Goal: Transaction & Acquisition: Complete application form

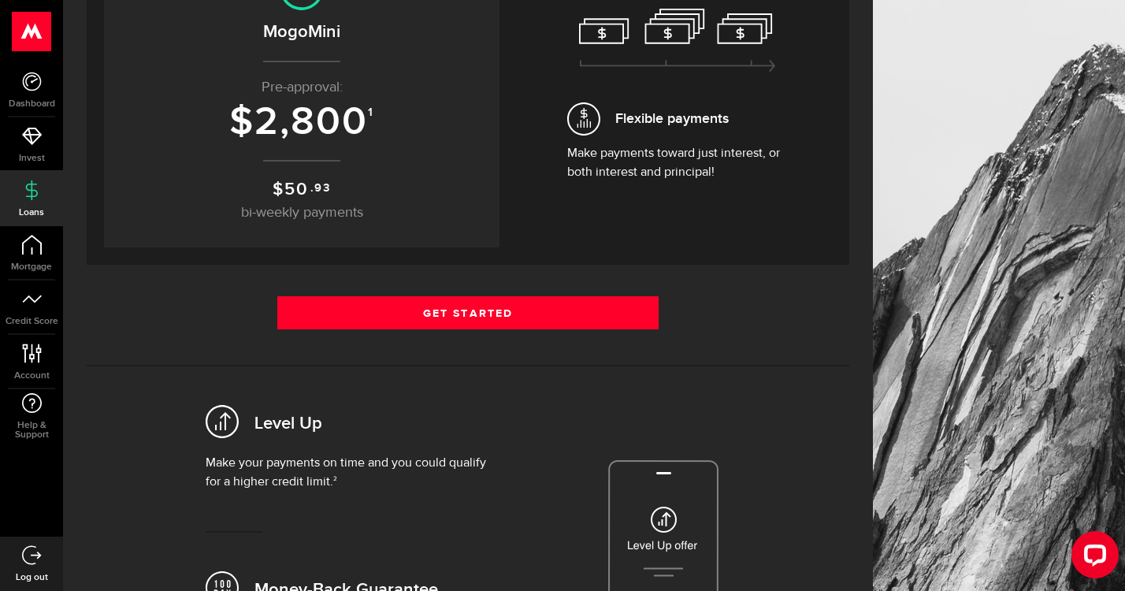
scroll to position [205, 0]
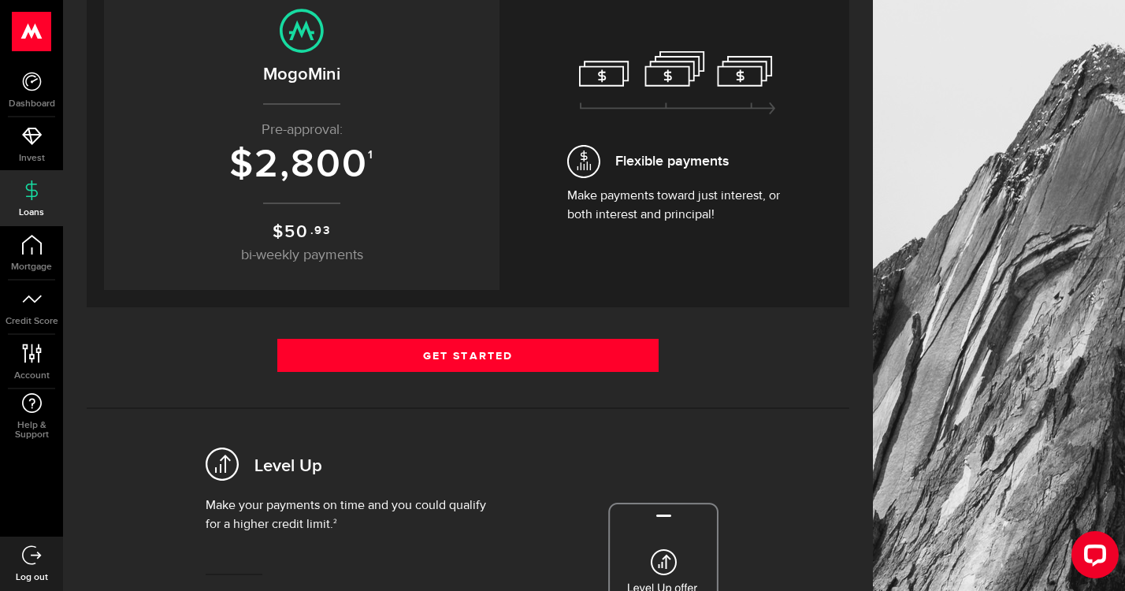
click at [509, 374] on div "Get Started Get Started" at bounding box center [468, 361] width 763 height 45
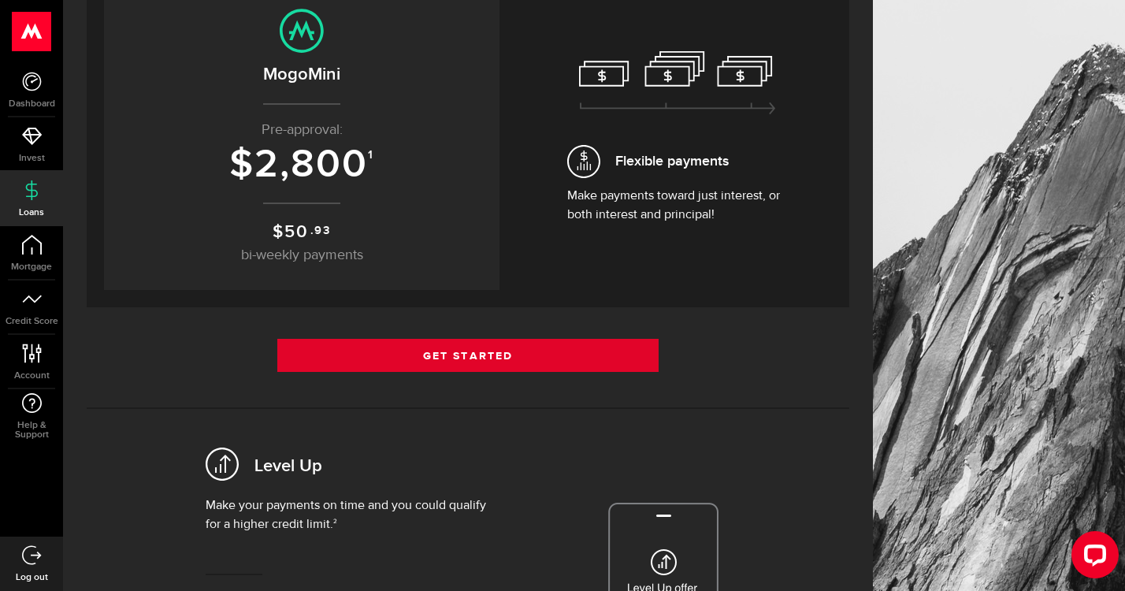
click at [526, 360] on link "Get Started" at bounding box center [467, 355] width 381 height 33
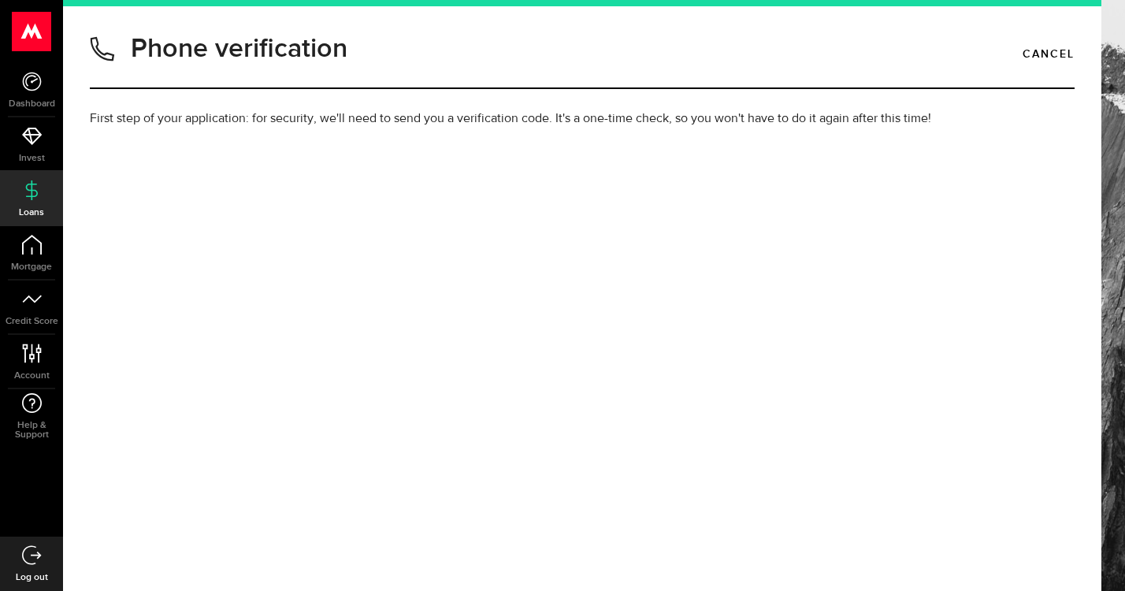
type input "8736553056"
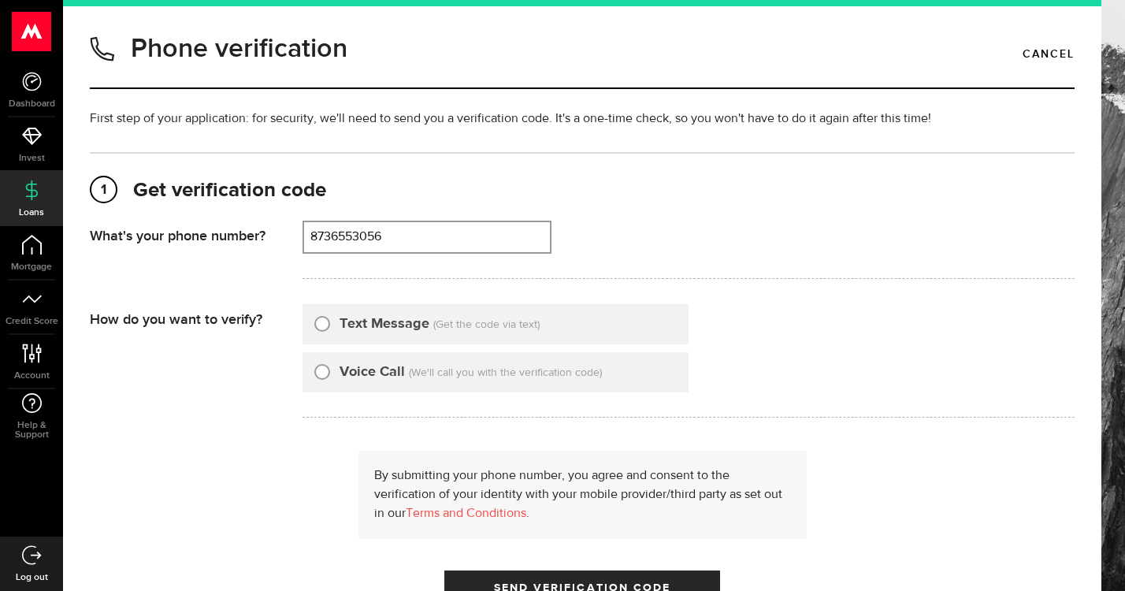
click at [322, 318] on input "Text Message" at bounding box center [322, 322] width 16 height 16
radio input "true"
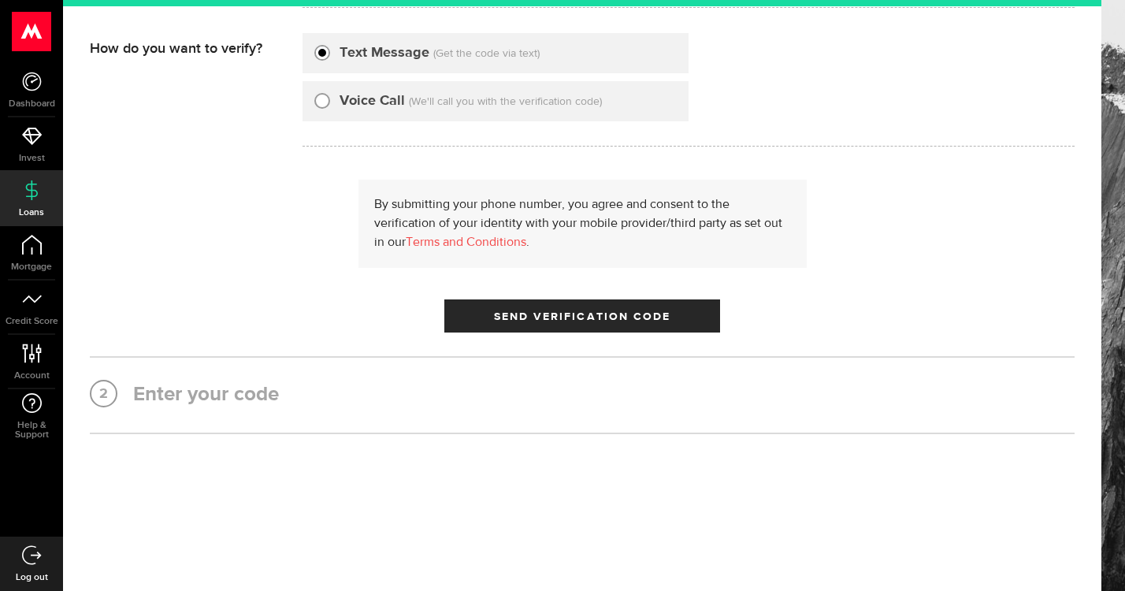
scroll to position [271, 0]
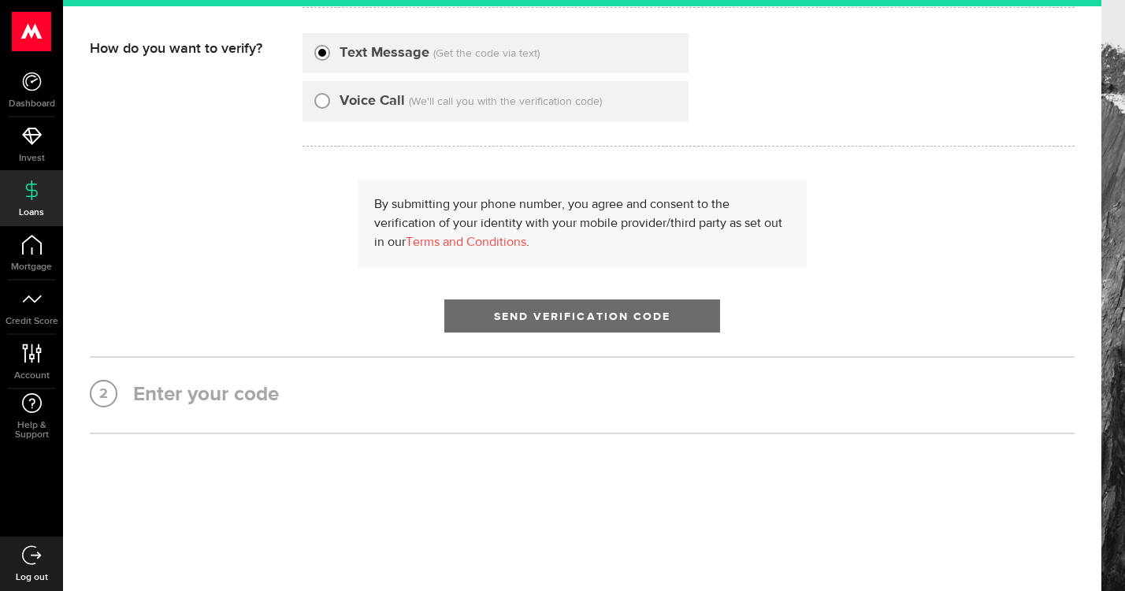
click at [529, 306] on button "Send Verification Code" at bounding box center [582, 315] width 276 height 33
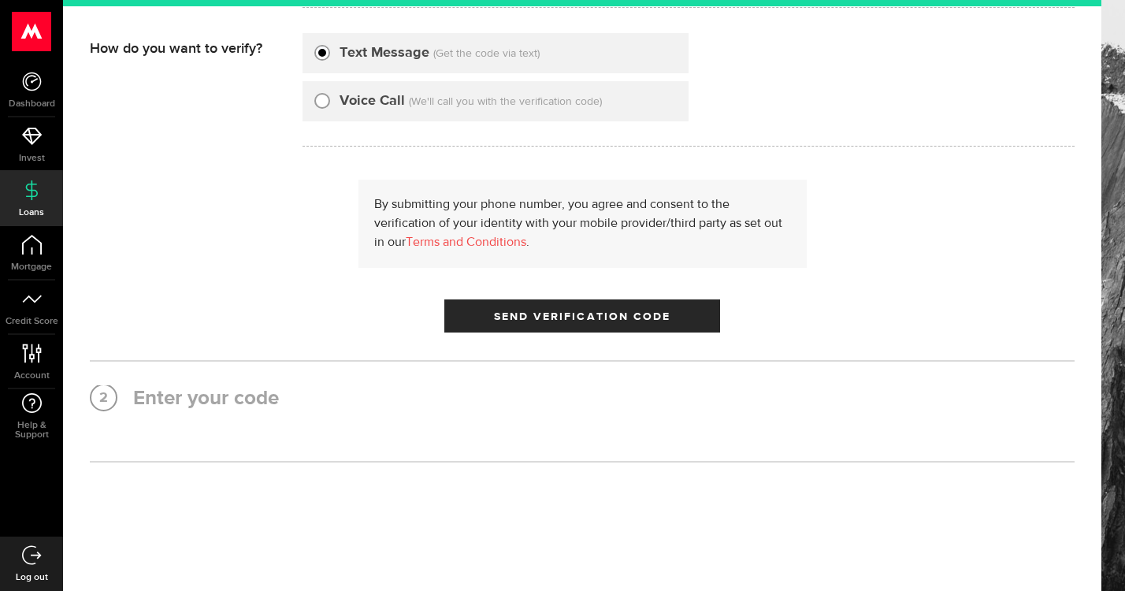
scroll to position [0, 0]
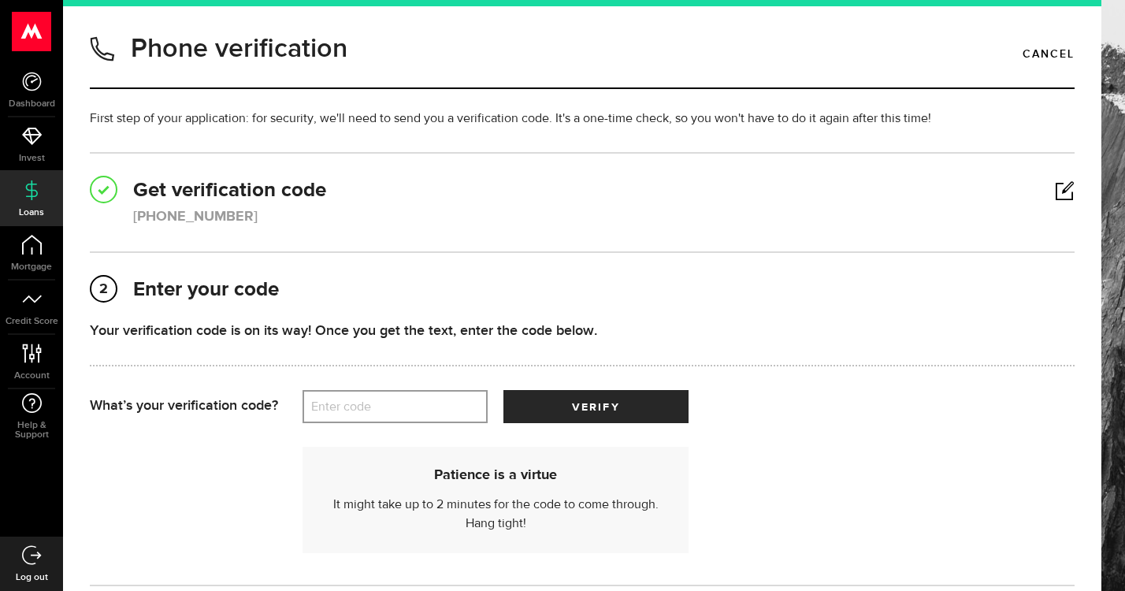
click at [406, 403] on label "Enter code" at bounding box center [395, 407] width 185 height 32
click at [406, 403] on input "Enter code" at bounding box center [395, 406] width 185 height 33
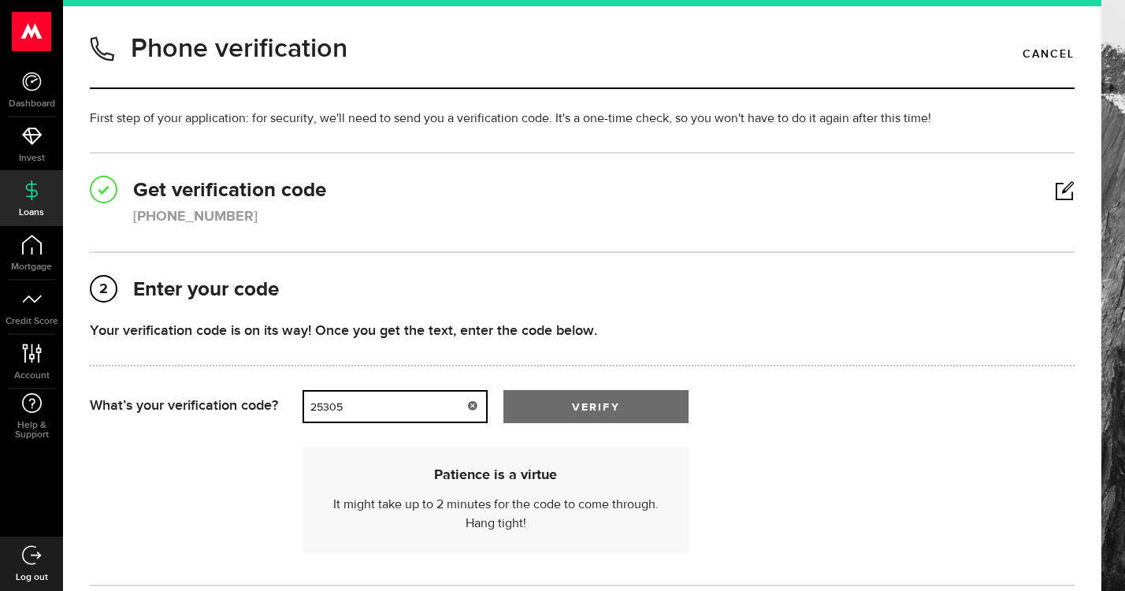
type input "25305"
click at [600, 399] on button "verify" at bounding box center [595, 406] width 185 height 33
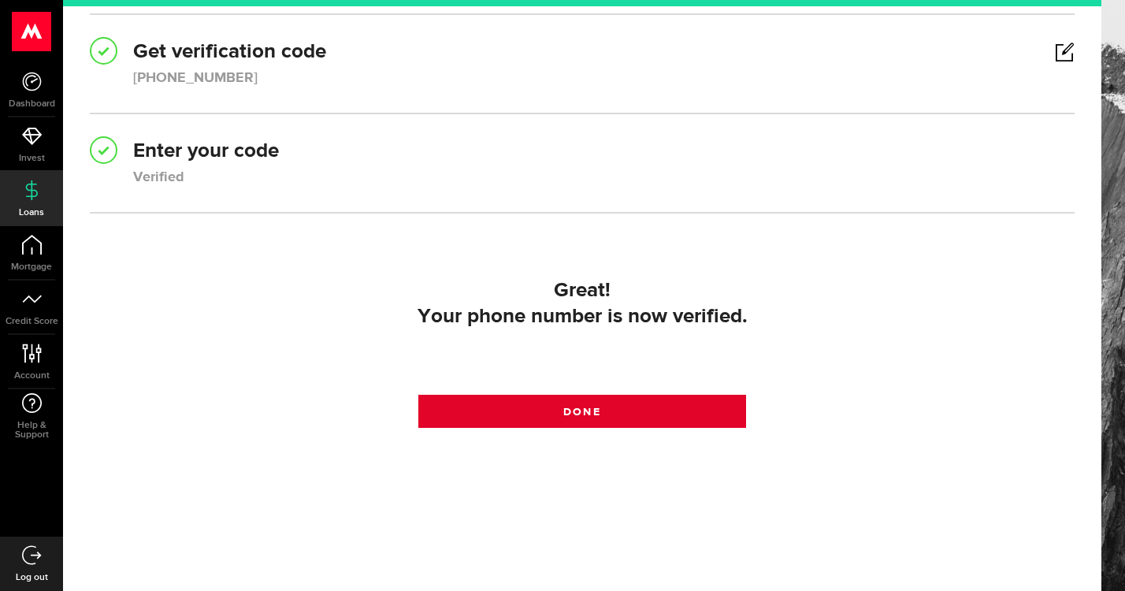
scroll to position [139, 0]
click at [574, 411] on link "Done" at bounding box center [582, 411] width 329 height 33
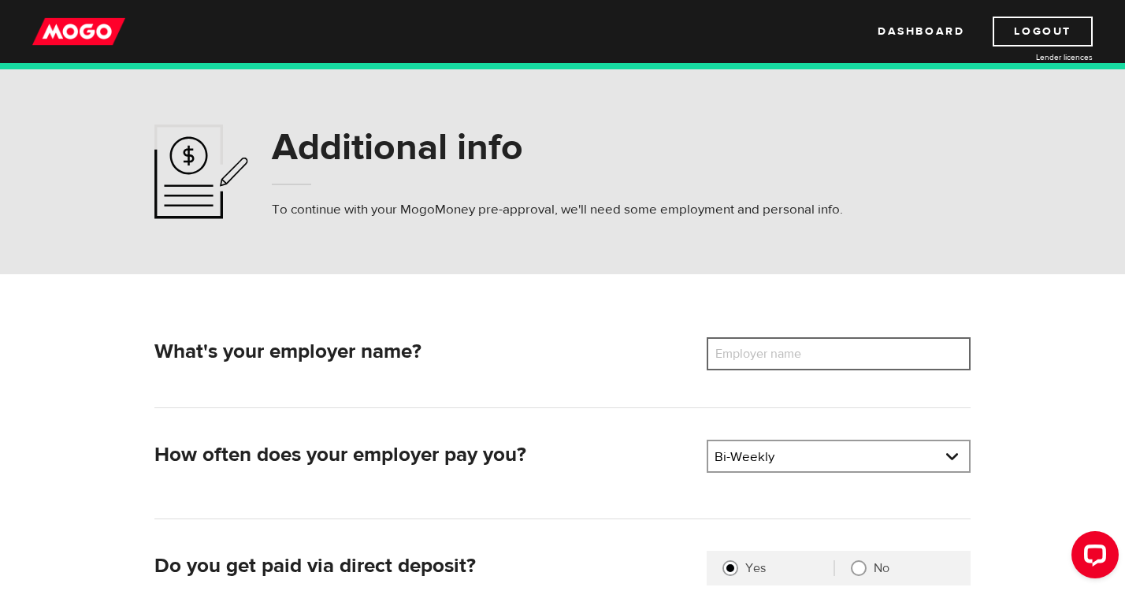
click at [845, 358] on input "Employer name" at bounding box center [839, 353] width 264 height 33
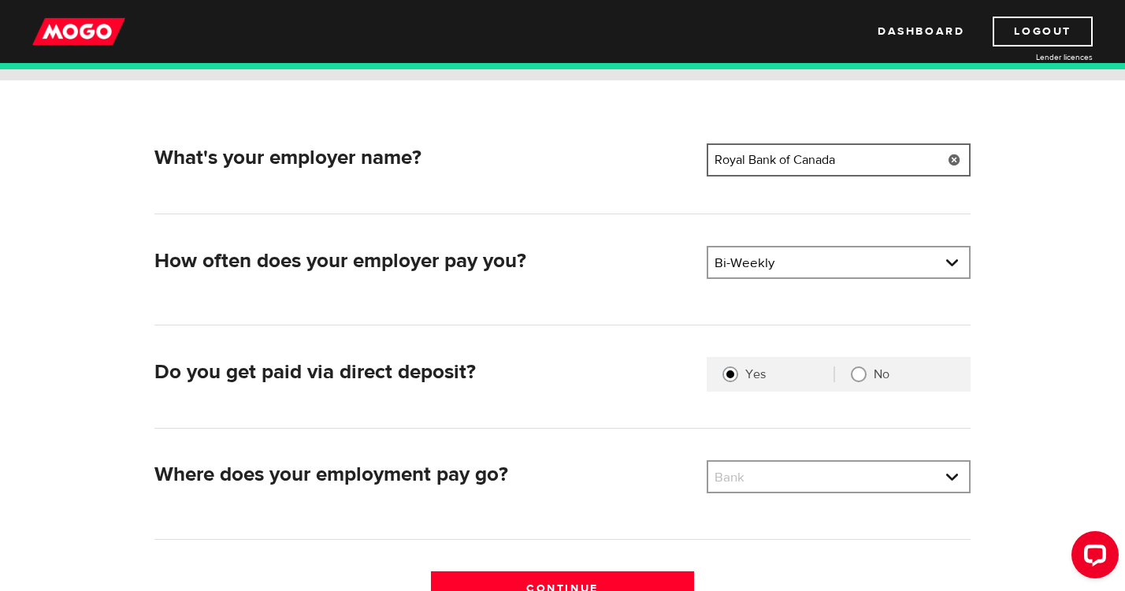
scroll to position [258, 0]
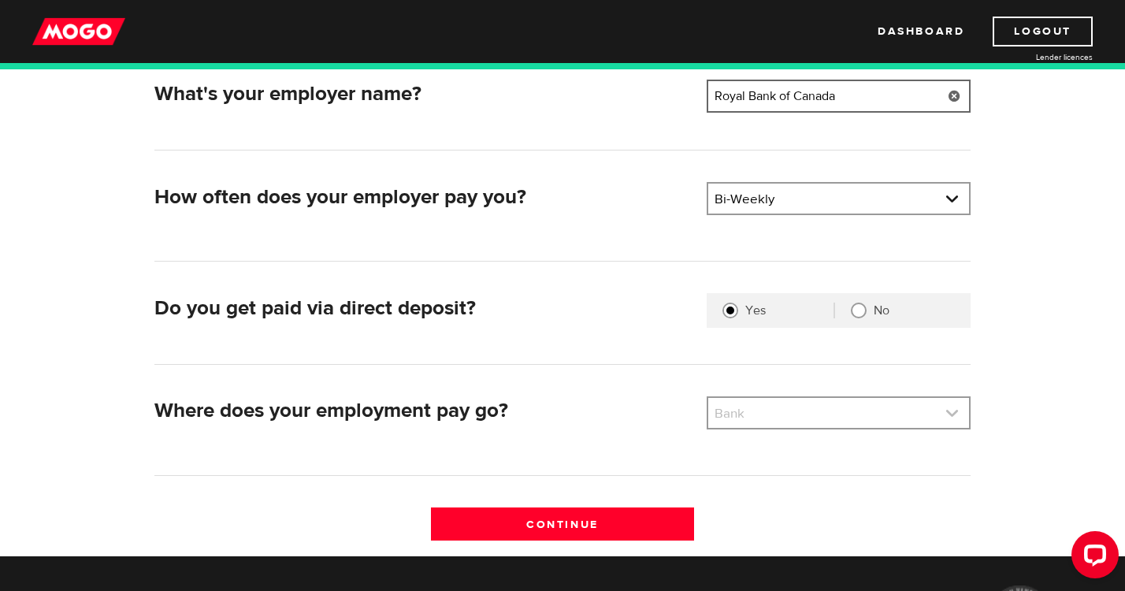
type input "Royal Bank of Canada"
click at [786, 417] on link at bounding box center [838, 413] width 261 height 30
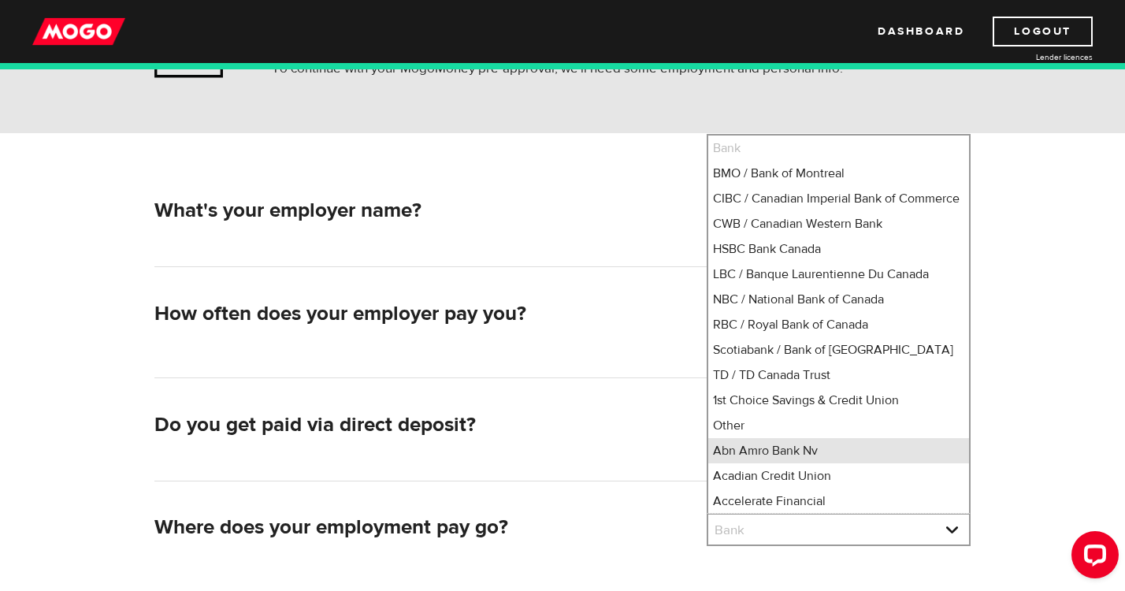
scroll to position [109, 0]
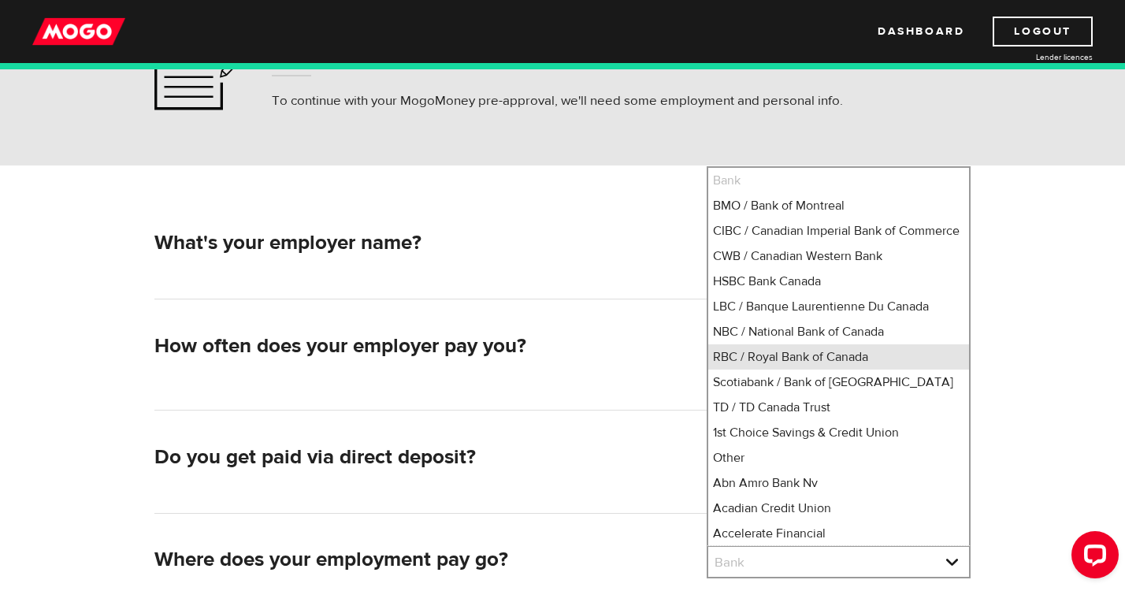
click at [819, 368] on li "RBC / Royal Bank of Canada" at bounding box center [838, 356] width 261 height 25
select select "8"
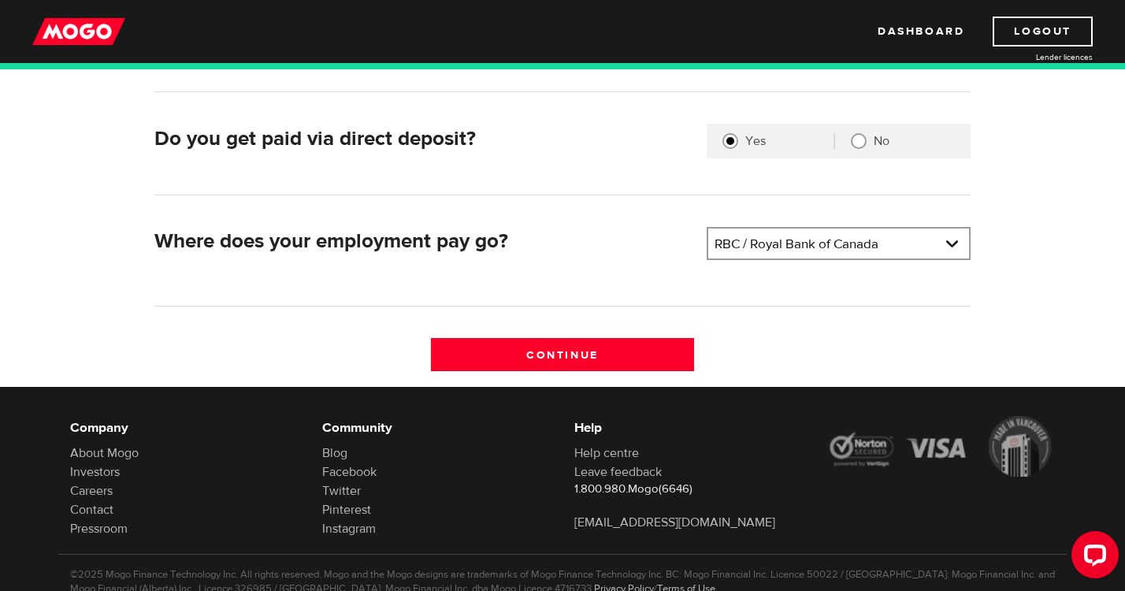
scroll to position [450, 0]
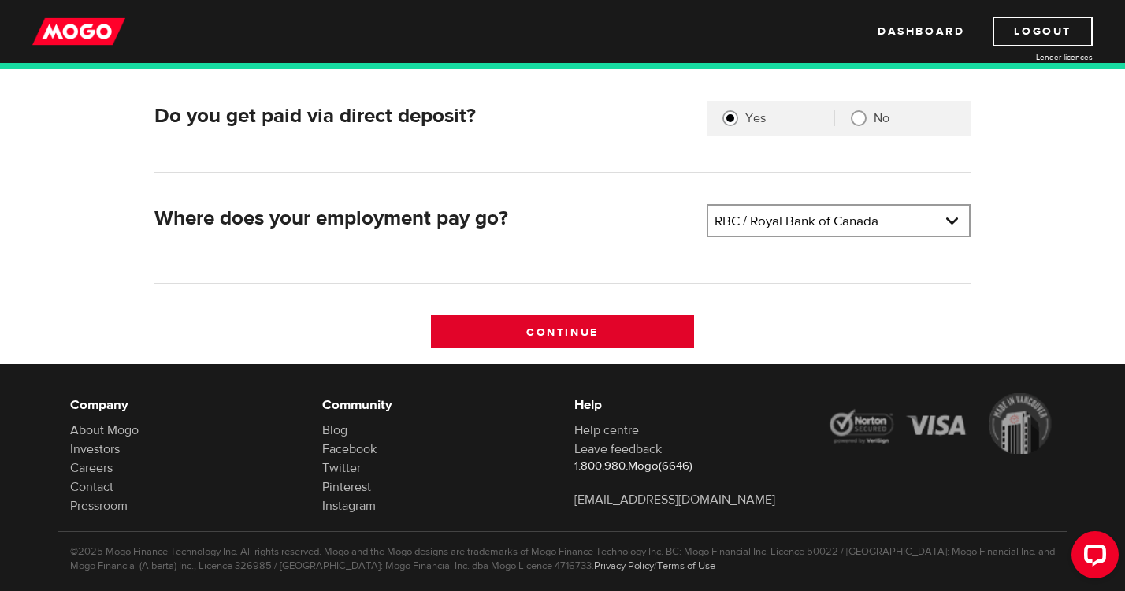
click at [578, 334] on input "Continue" at bounding box center [563, 331] width 264 height 33
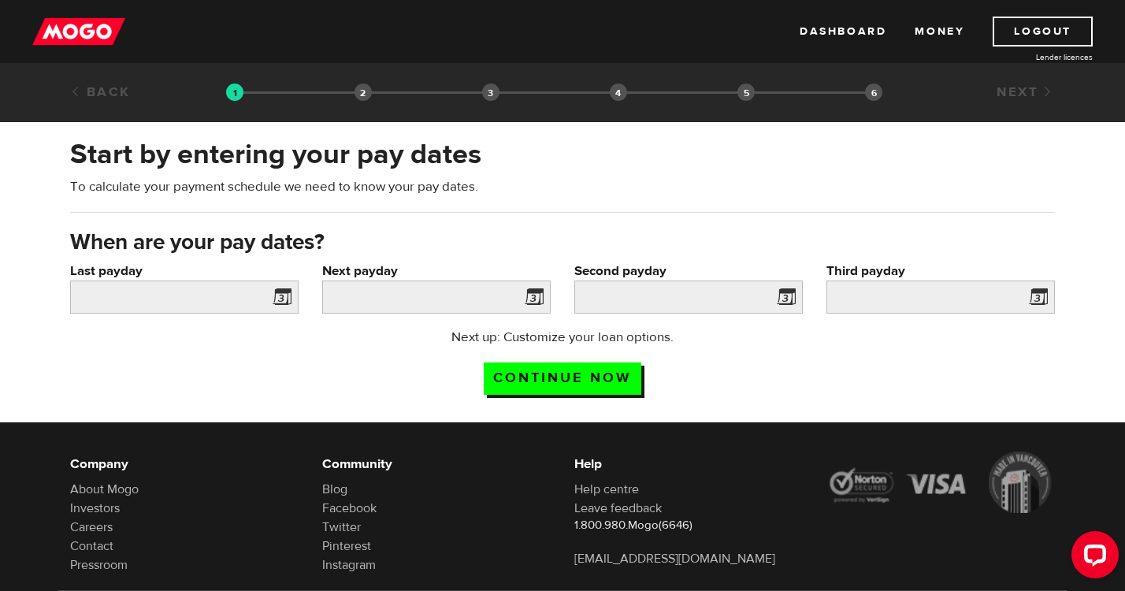
click at [283, 297] on span at bounding box center [279, 299] width 24 height 25
click at [238, 297] on input "Last payday" at bounding box center [184, 296] width 228 height 33
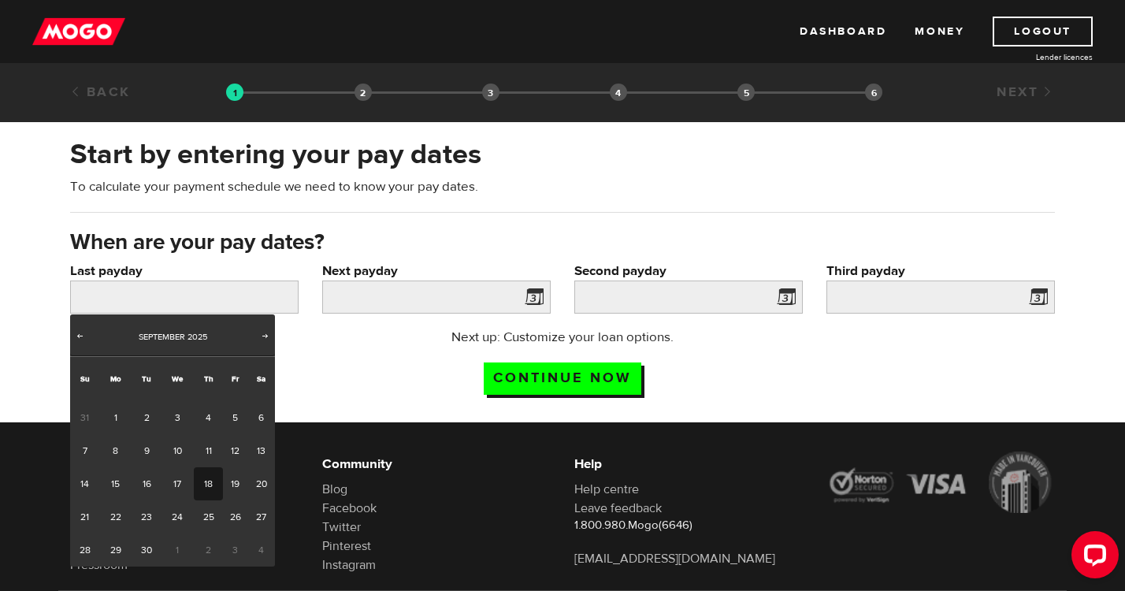
click at [210, 474] on link "18" at bounding box center [208, 483] width 29 height 33
type input "[DATE]"
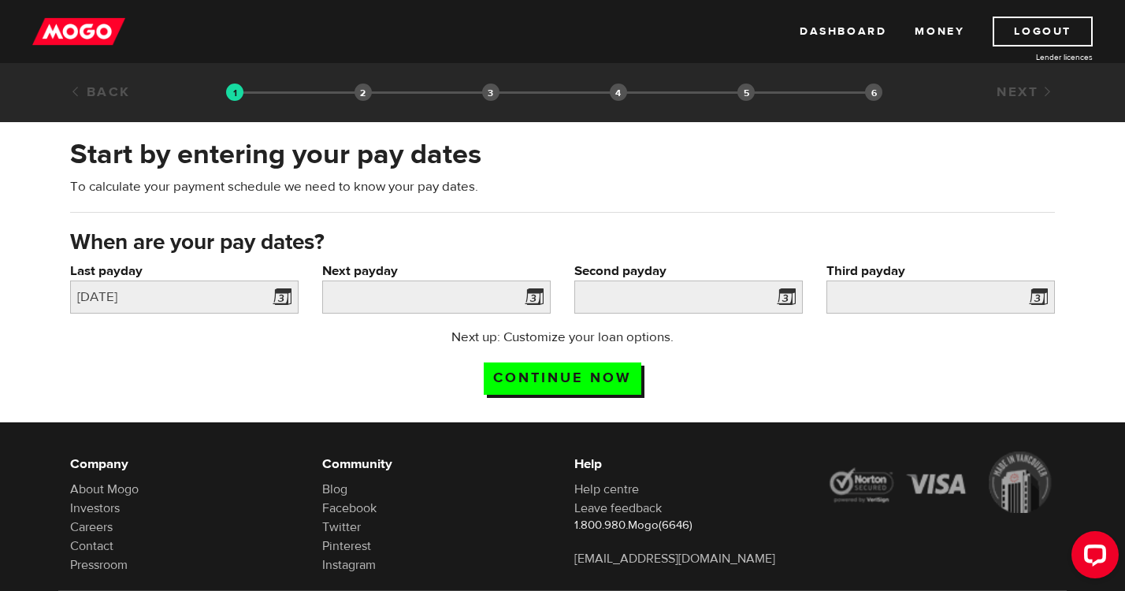
click at [537, 307] on span at bounding box center [531, 299] width 24 height 25
click at [525, 305] on span at bounding box center [531, 299] width 24 height 25
click at [537, 297] on span at bounding box center [531, 299] width 24 height 25
click at [398, 295] on input "Next payday" at bounding box center [436, 296] width 228 height 33
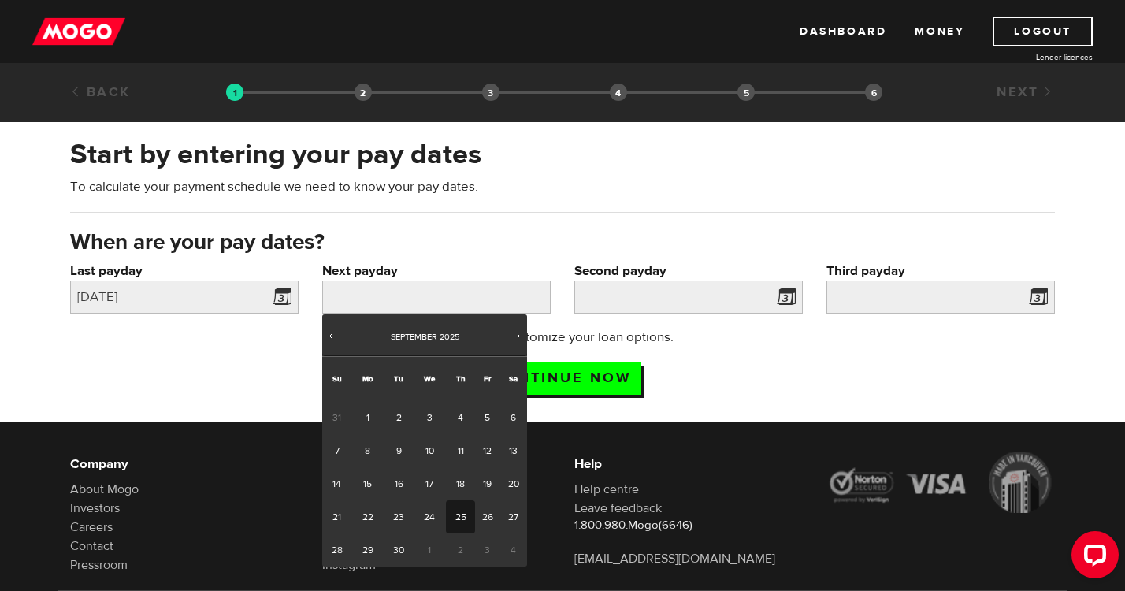
click at [459, 517] on link "25" at bounding box center [460, 516] width 29 height 33
type input "2025/09/25"
type input "2025/10/9"
type input "2025/10/23"
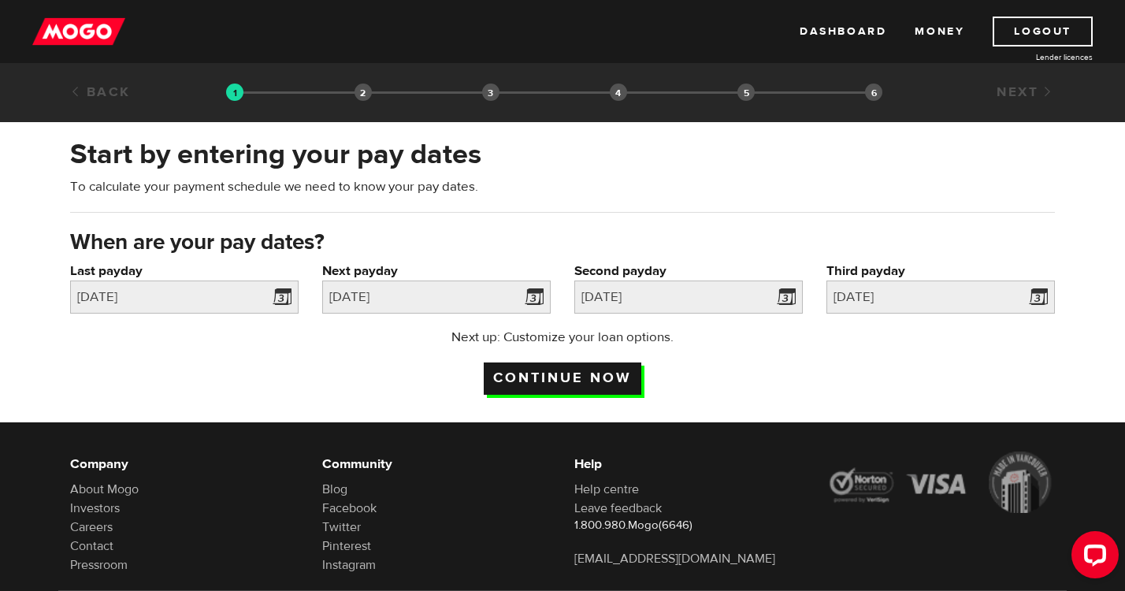
click at [609, 378] on input "Continue now" at bounding box center [563, 378] width 158 height 32
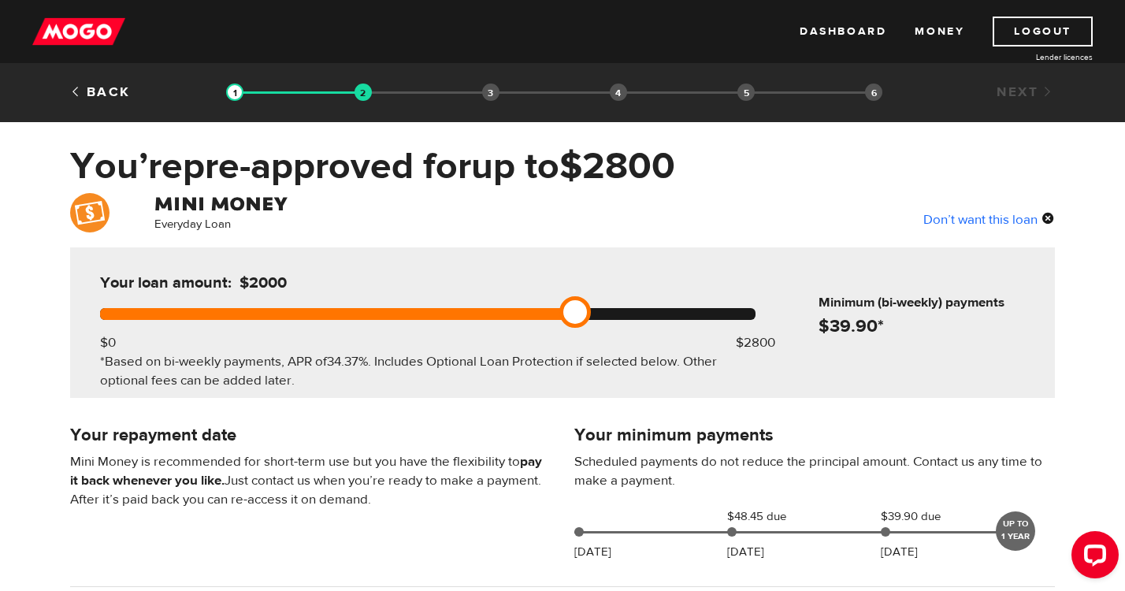
drag, startPoint x: 765, startPoint y: 311, endPoint x: 565, endPoint y: 309, distance: 200.1
click at [565, 309] on link at bounding box center [575, 312] width 32 height 32
drag, startPoint x: 565, startPoint y: 309, endPoint x: 763, endPoint y: 332, distance: 199.2
click at [763, 332] on div "Your loan amount: $2800 $0 $2800 *Based on bi-weekly payments, APR of 34.37% . …" at bounding box center [427, 322] width 703 height 150
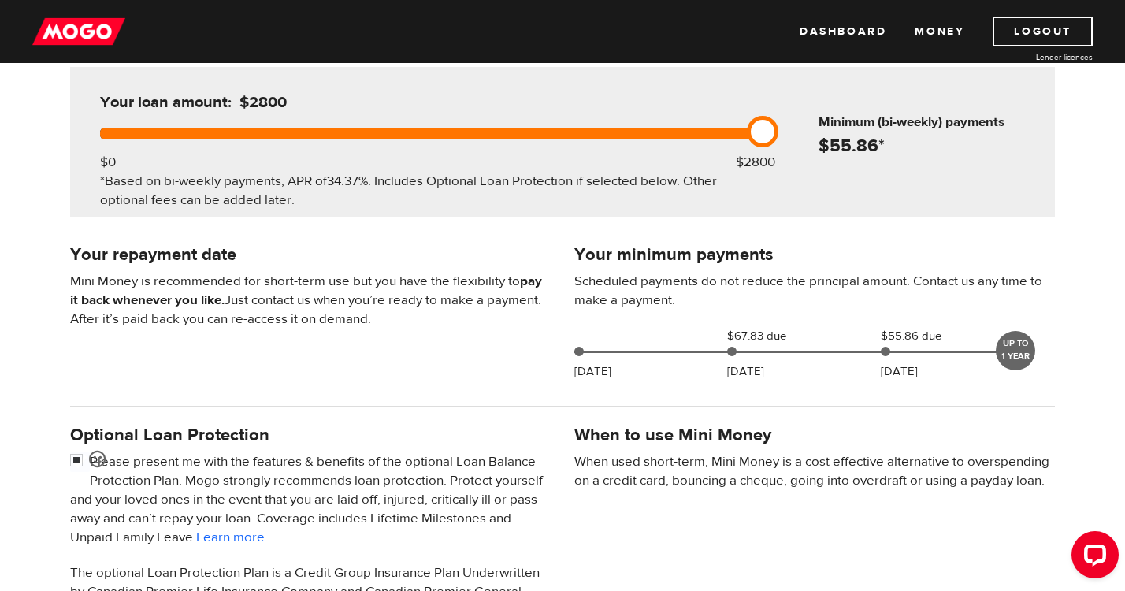
scroll to position [143, 0]
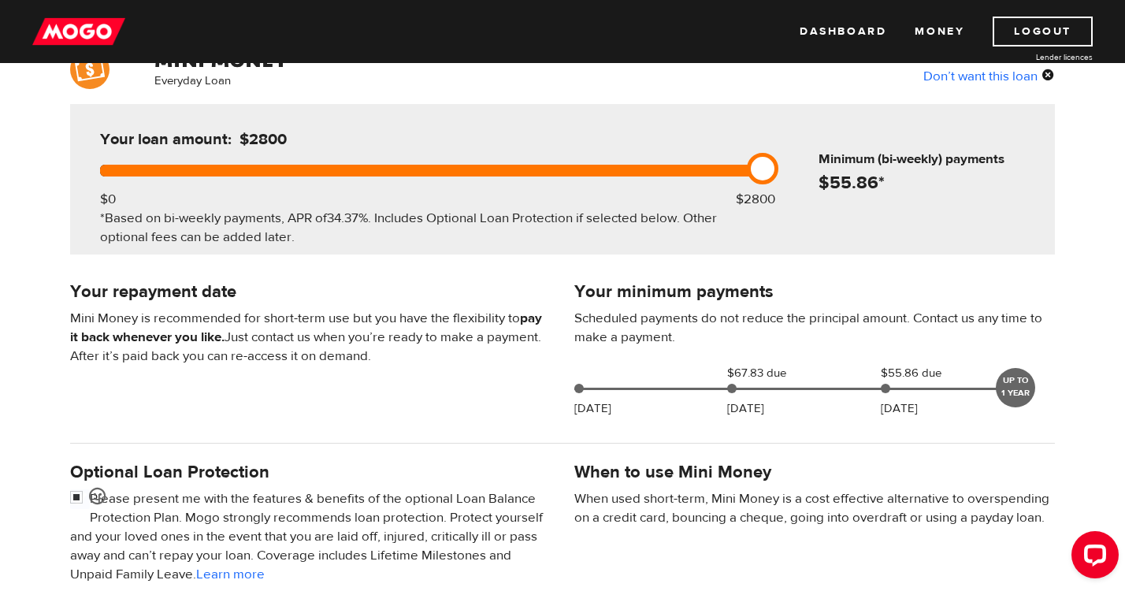
click at [1008, 383] on div "UP TO 1 YEAR" at bounding box center [1015, 387] width 39 height 39
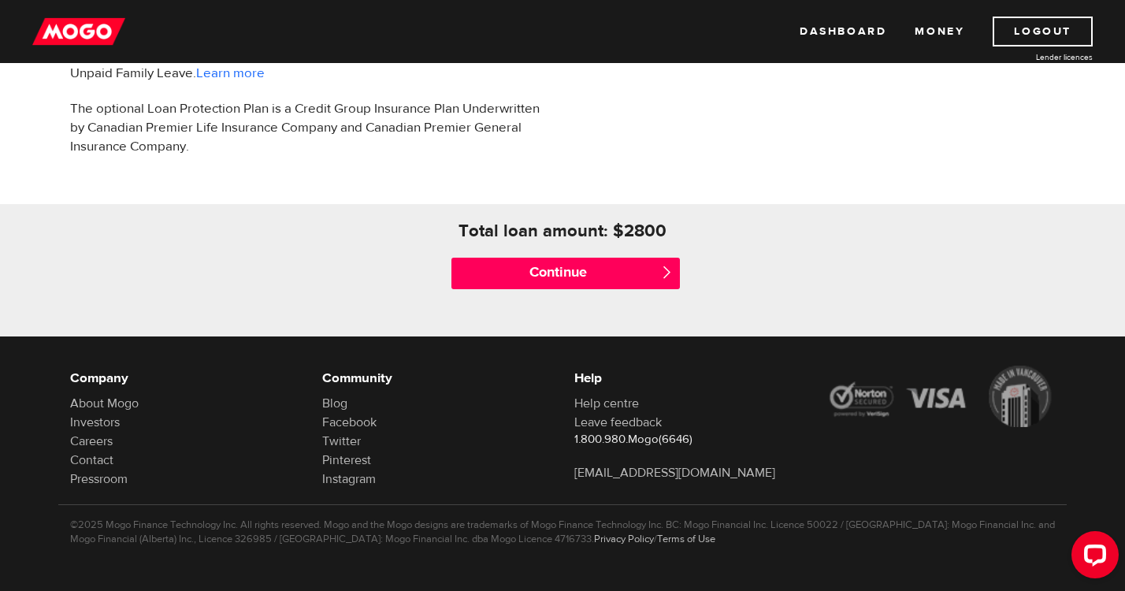
scroll to position [646, 0]
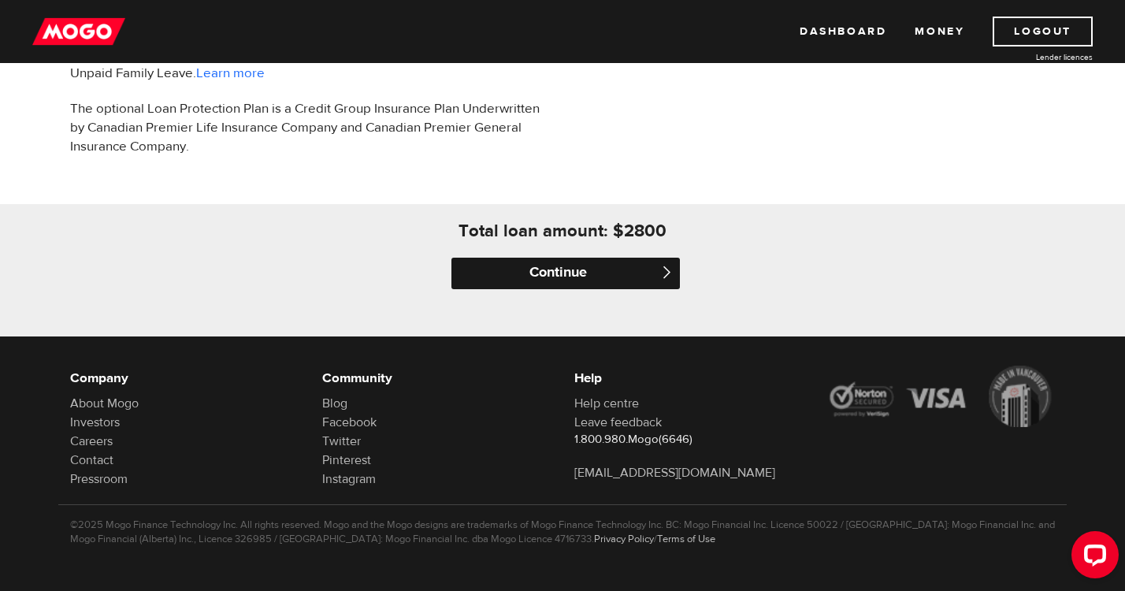
click at [607, 266] on input "Continue" at bounding box center [565, 274] width 228 height 32
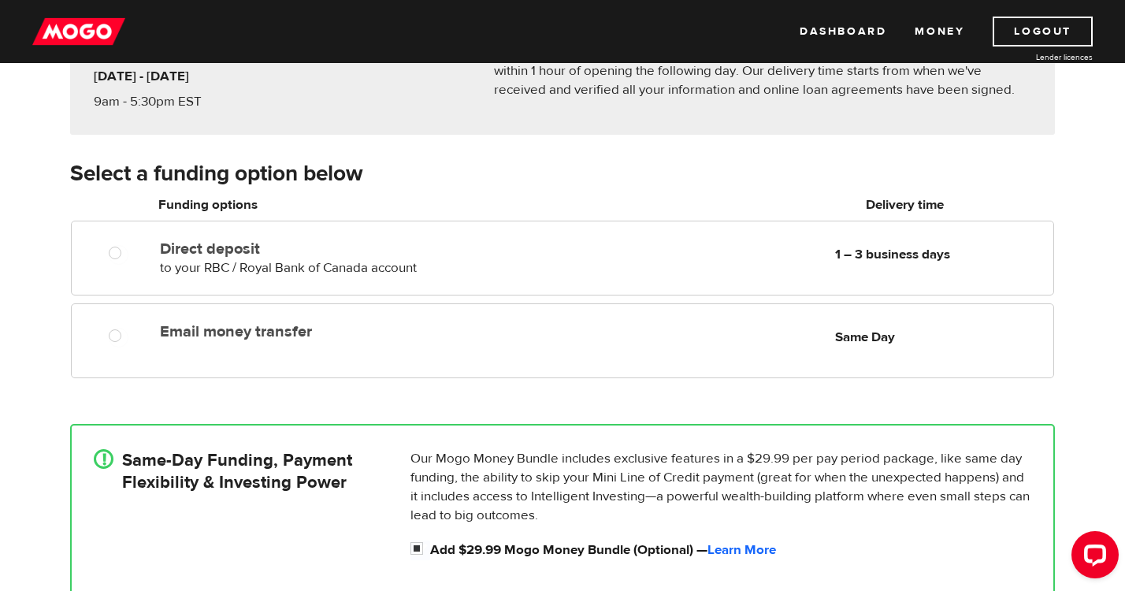
scroll to position [128, 0]
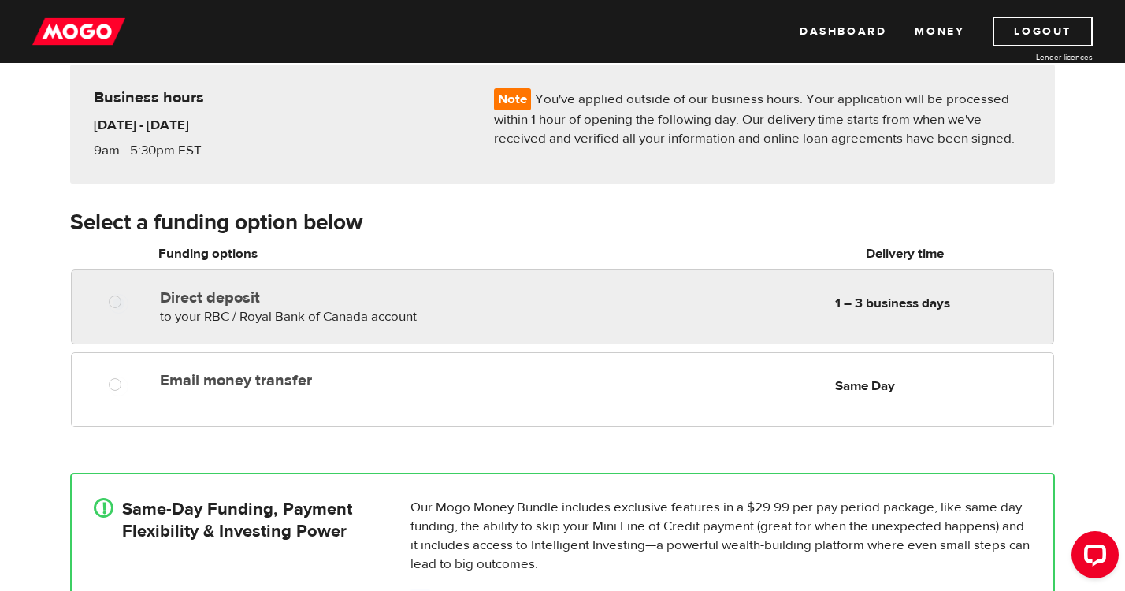
radio input "true"
click at [311, 300] on label "Direct deposit" at bounding box center [341, 297] width 362 height 19
click at [128, 300] on input "Direct deposit" at bounding box center [119, 304] width 20 height 20
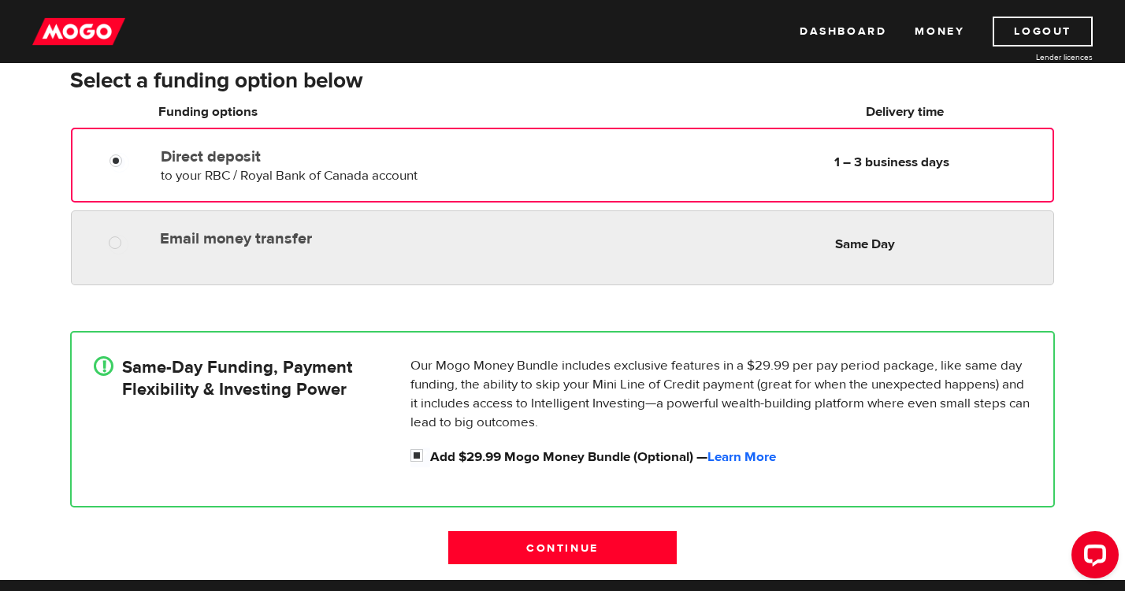
scroll to position [392, 0]
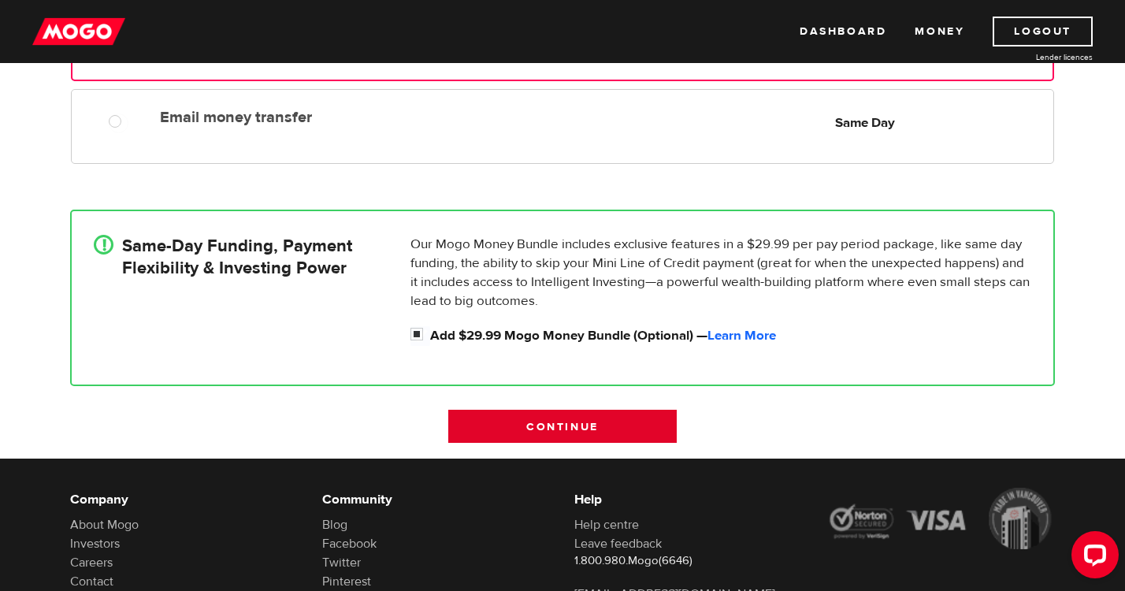
click at [500, 416] on input "Continue" at bounding box center [562, 426] width 228 height 33
